Goal: Task Accomplishment & Management: Complete application form

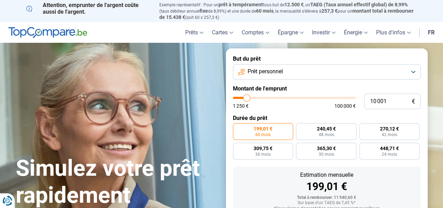
type input "9 000"
type input "9000"
type input "10 250"
type input "10250"
type input "11 250"
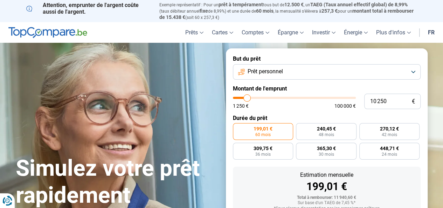
type input "11250"
type input "11 500"
type input "11500"
type input "11 750"
type input "11750"
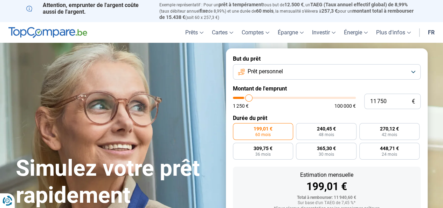
type input "12 250"
type input "12250"
type input "12 750"
type input "12750"
type input "13 000"
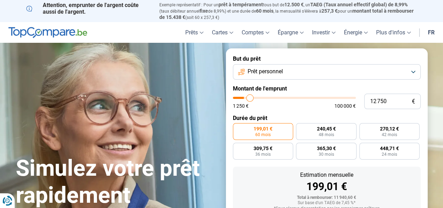
type input "13000"
type input "13 250"
type input "13250"
type input "13 500"
type input "13500"
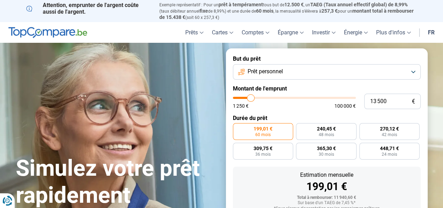
type input "13 750"
type input "13750"
type input "14 000"
type input "14000"
type input "14 250"
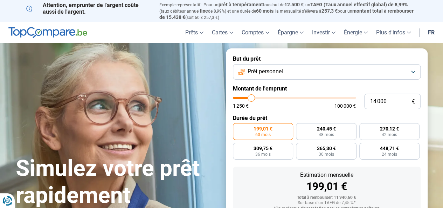
type input "14250"
type input "14 500"
type input "14500"
type input "14 750"
type input "14750"
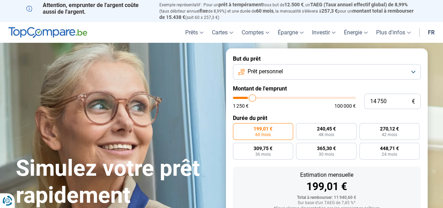
type input "15 000"
type input "15000"
type input "15 250"
type input "15250"
type input "15 500"
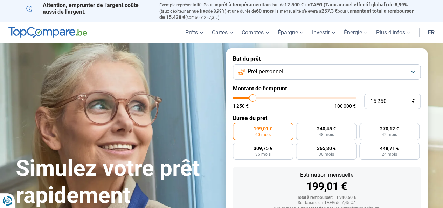
type input "15500"
type input "16 250"
type input "16250"
type input "16 500"
type input "16500"
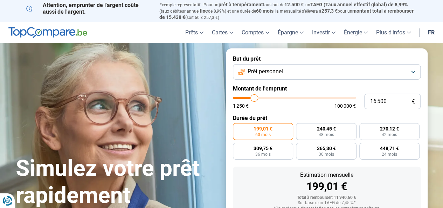
type input "16 750"
type input "16750"
type input "17 000"
type input "17000"
type input "17 250"
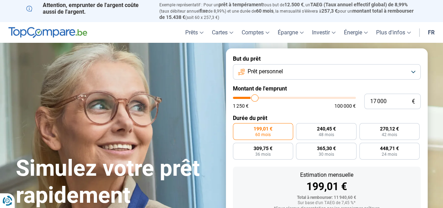
type input "17250"
type input "17 500"
type input "17500"
type input "18 000"
type input "18000"
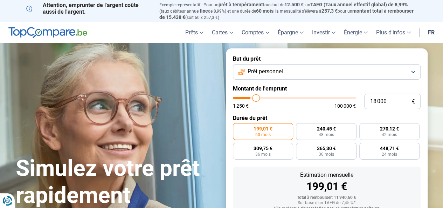
type input "18 250"
type input "18250"
type input "18 500"
type input "18500"
type input "19 000"
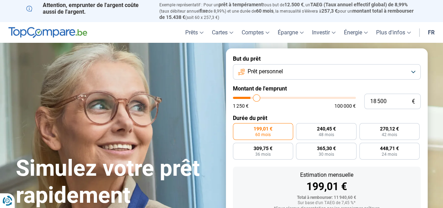
type input "19000"
type input "19 250"
type input "19250"
type input "20 000"
type input "20000"
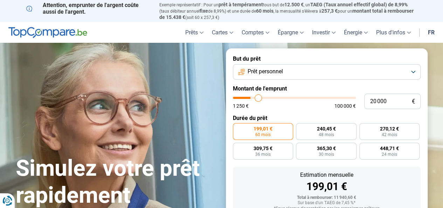
type input "20 250"
type input "20250"
type input "20 500"
type input "20500"
type input "21 000"
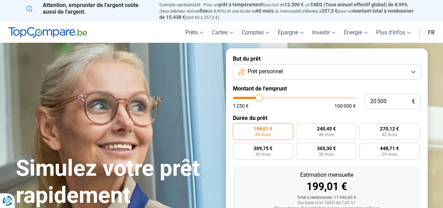
type input "21000"
type input "21 250"
type input "21250"
type input "21 500"
type input "21500"
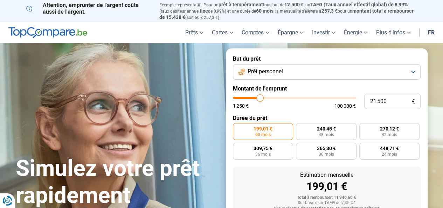
type input "22 000"
type input "22000"
type input "22 500"
type input "22500"
type input "22 750"
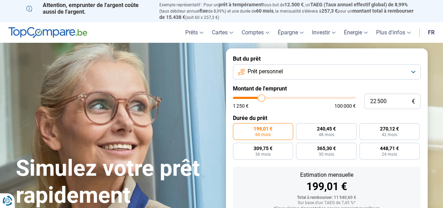
type input "22750"
type input "23 000"
type input "23000"
type input "23 250"
drag, startPoint x: 244, startPoint y: 98, endPoint x: 262, endPoint y: 97, distance: 17.5
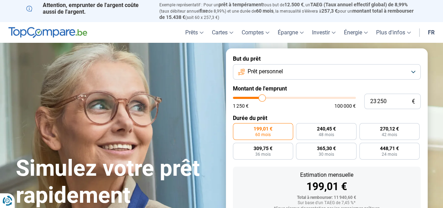
type input "23250"
click at [262, 97] on input "range" at bounding box center [294, 98] width 123 height 2
radio input "false"
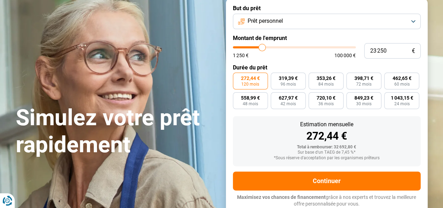
scroll to position [51, 0]
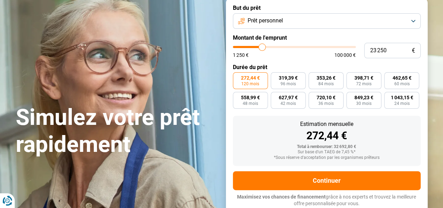
type input "25 000"
type input "25000"
type input "25 500"
type input "25500"
type input "26 000"
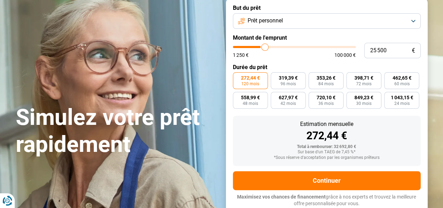
type input "26000"
type input "26 500"
type input "26500"
type input "26 750"
type input "26750"
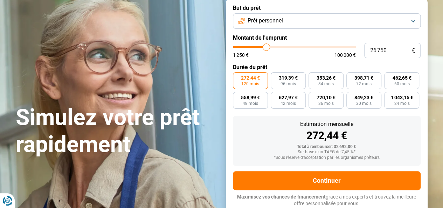
type input "27 000"
type input "27000"
type input "27 500"
type input "27500"
type input "27 750"
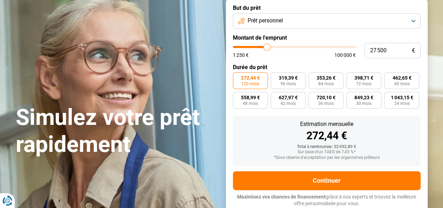
type input "27750"
type input "28 000"
type input "28000"
type input "28 250"
type input "28250"
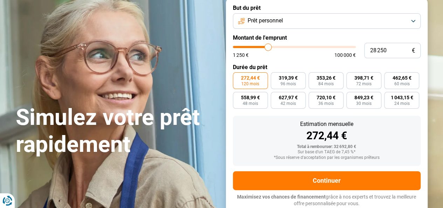
type input "28 500"
type input "28500"
type input "29 250"
type input "29250"
type input "29 500"
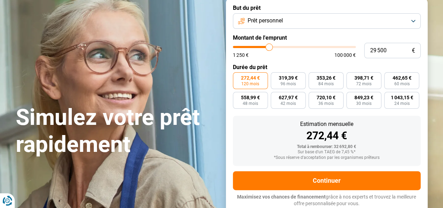
type input "29500"
type input "29 750"
type input "29750"
type input "30 000"
type input "30000"
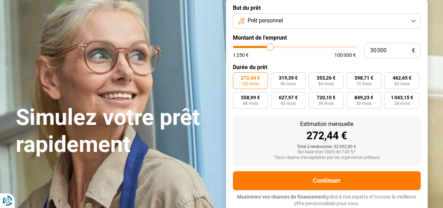
type input "30 500"
type input "30500"
type input "31 000"
type input "31000"
type input "31 250"
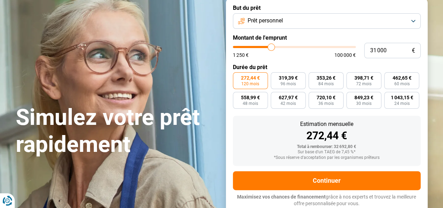
type input "31250"
type input "31 000"
type input "31000"
type input "30 750"
drag, startPoint x: 264, startPoint y: 49, endPoint x: 271, endPoint y: 49, distance: 7.4
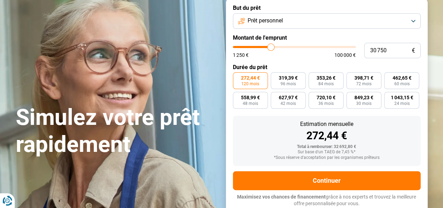
type input "30750"
click at [271, 48] on input "range" at bounding box center [294, 47] width 123 height 2
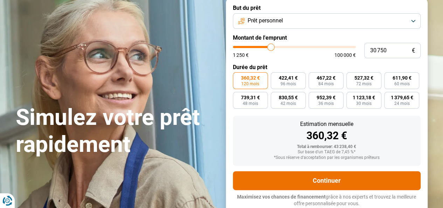
click at [319, 178] on button "Continuer" at bounding box center [327, 180] width 188 height 19
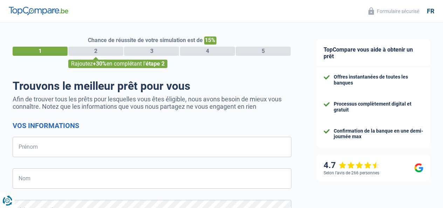
select select "32"
